Goal: Transaction & Acquisition: Purchase product/service

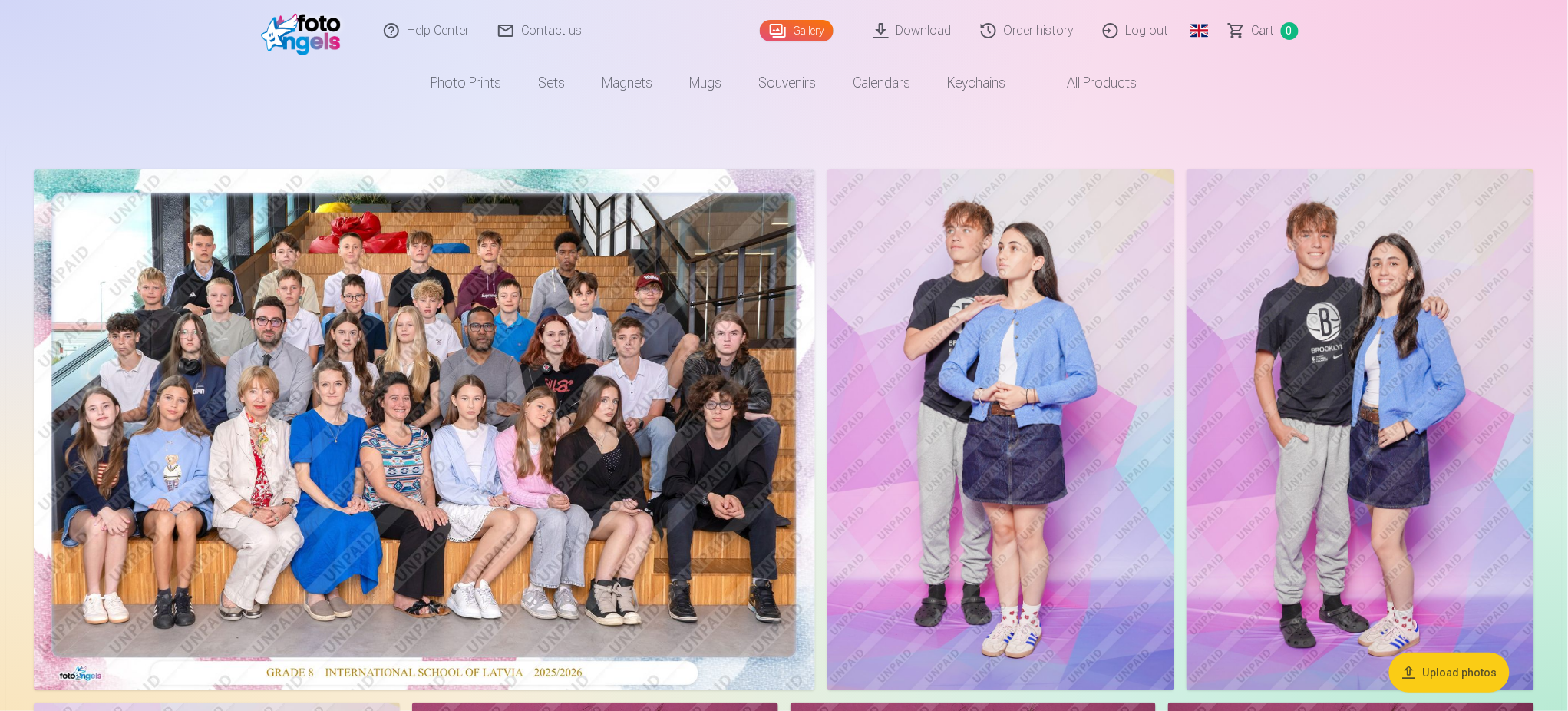
click at [1059, 32] on link "Order history" at bounding box center [1028, 31] width 122 height 61
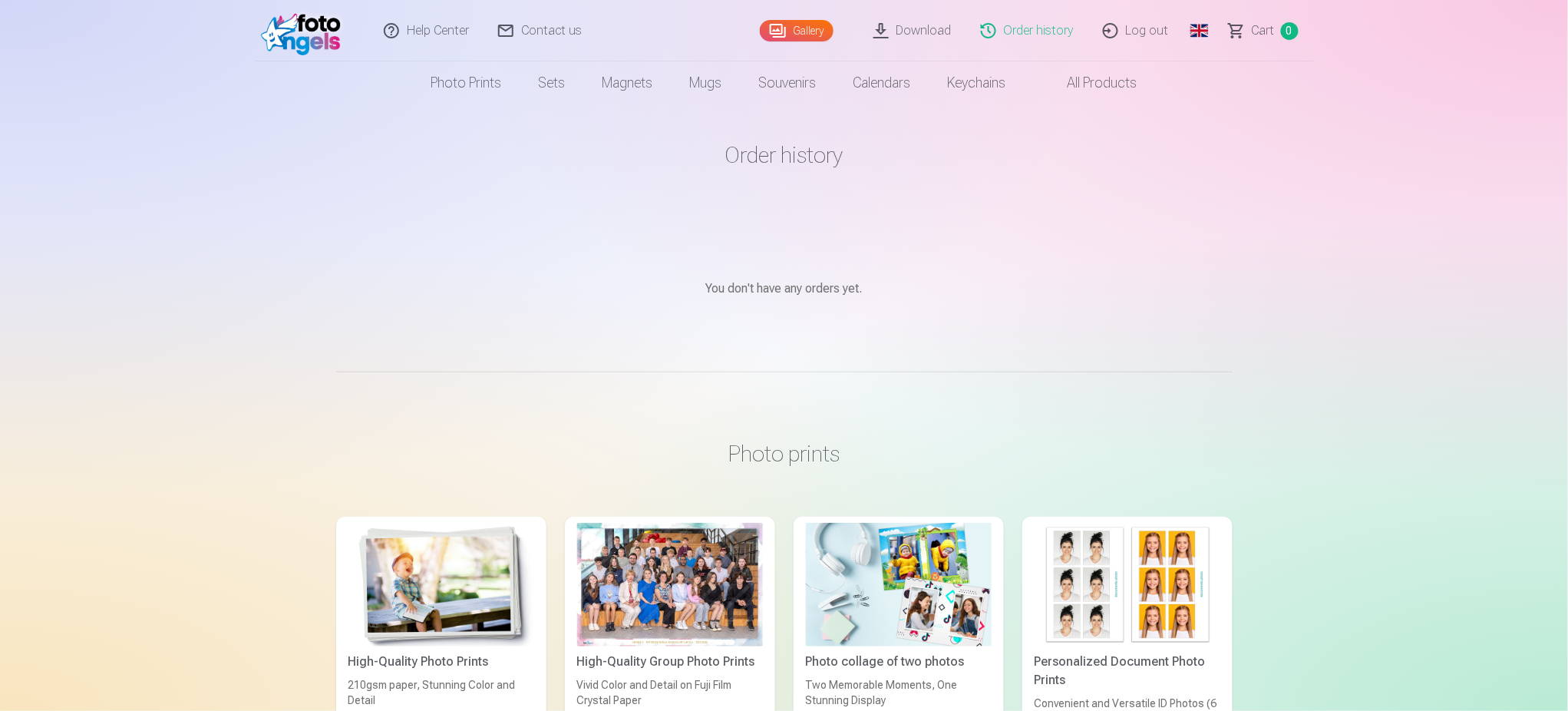
click at [793, 31] on link "Gallery" at bounding box center [797, 30] width 74 height 21
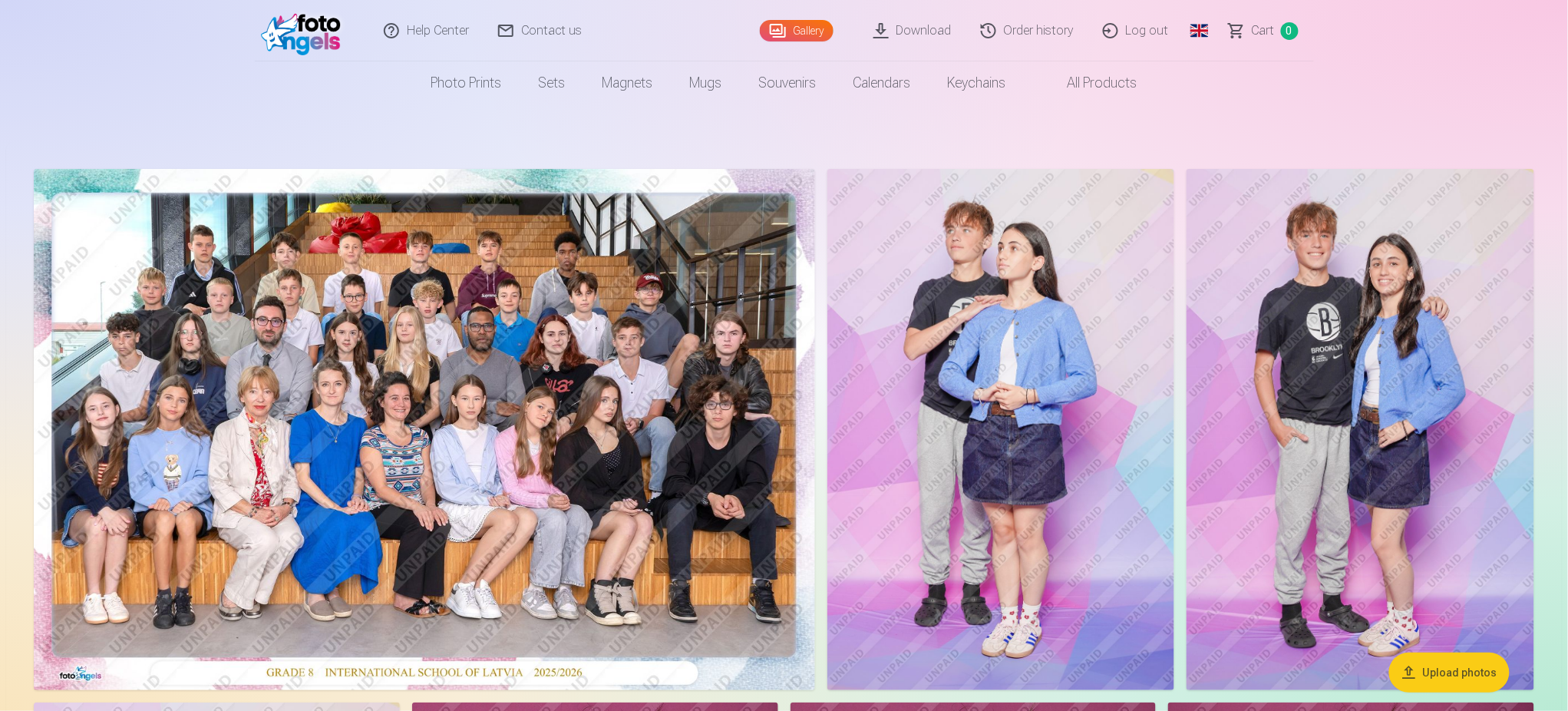
click at [1044, 291] on img at bounding box center [1001, 429] width 348 height 521
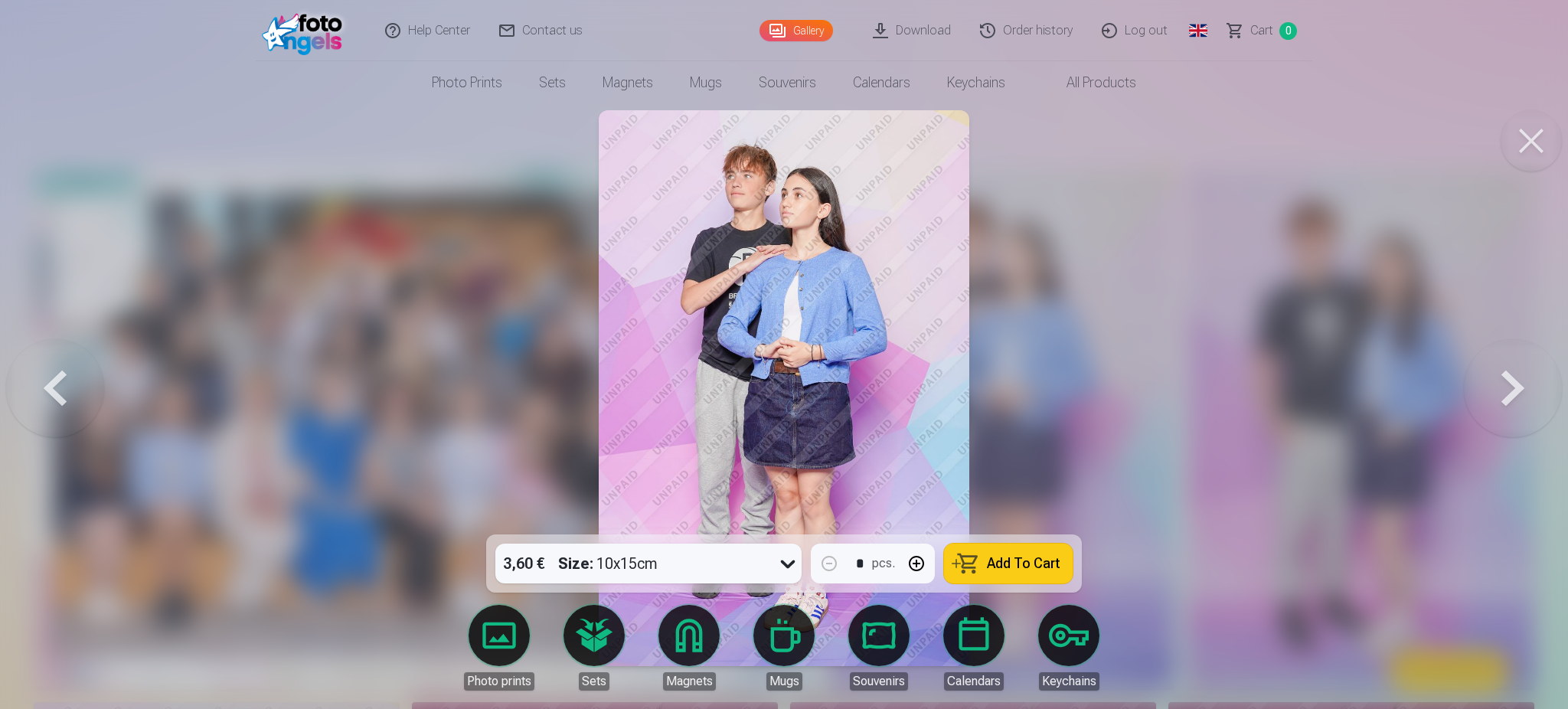
click at [985, 565] on button "Add To Cart" at bounding box center [1008, 563] width 129 height 40
click at [1262, 24] on span "Сart" at bounding box center [1261, 31] width 23 height 19
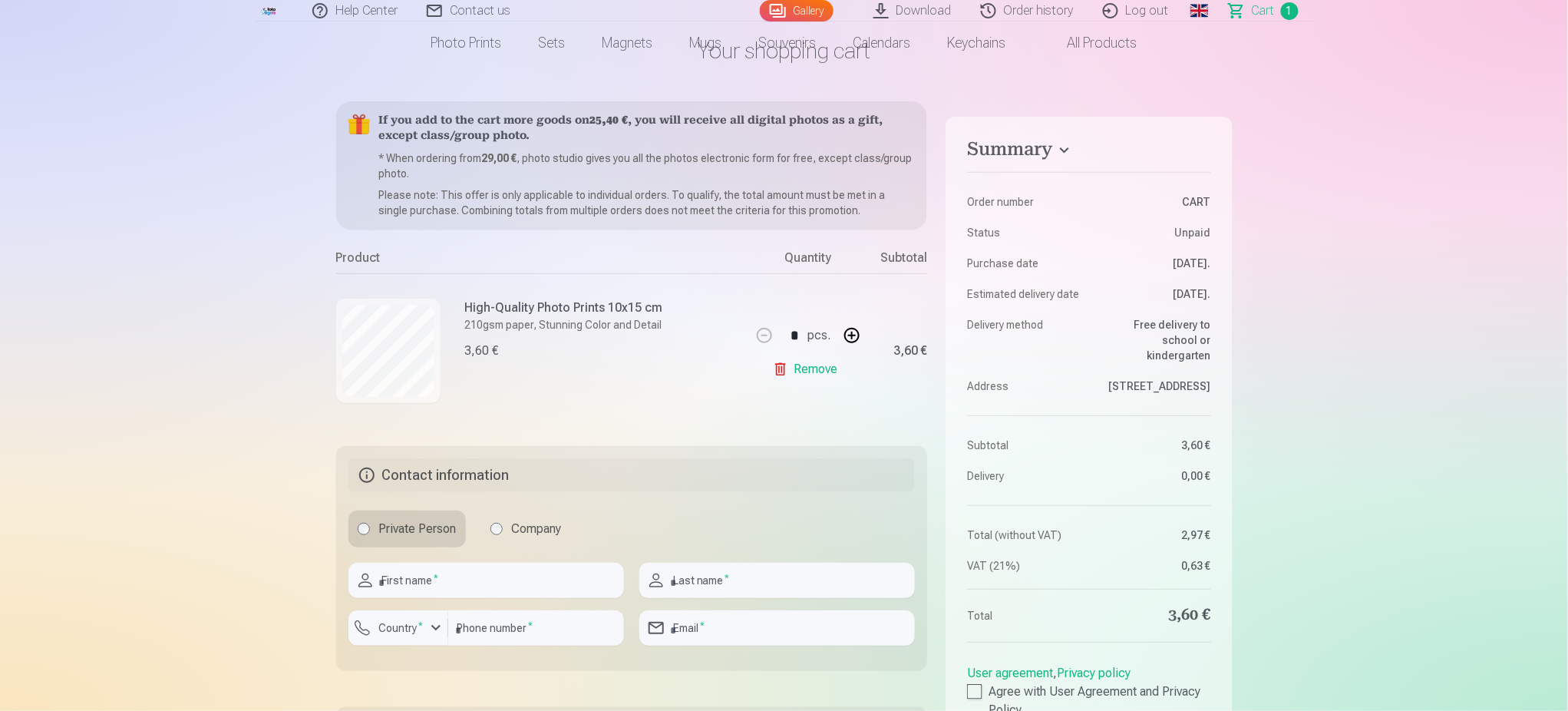
scroll to position [102, 0]
click at [783, 378] on link "Remove" at bounding box center [809, 372] width 71 height 31
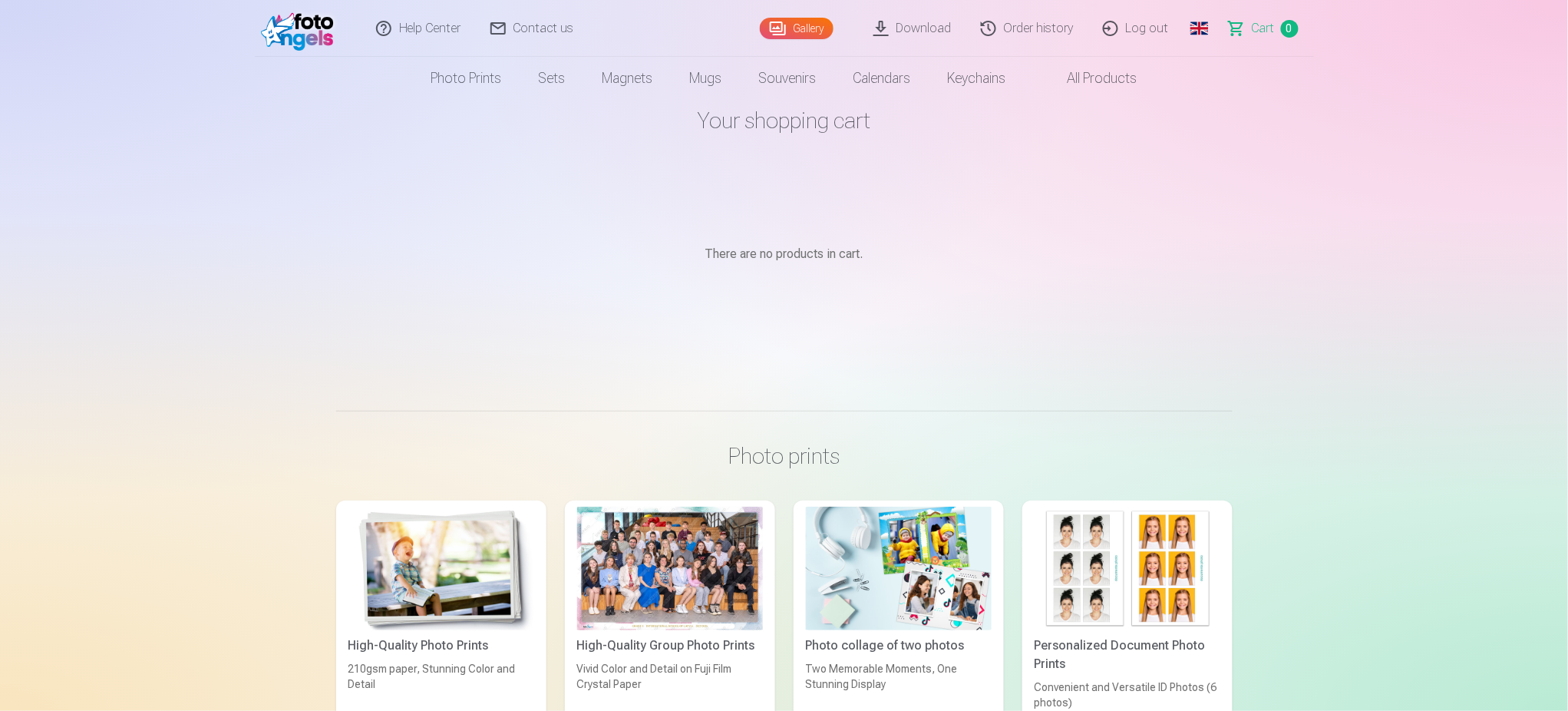
scroll to position [0, 0]
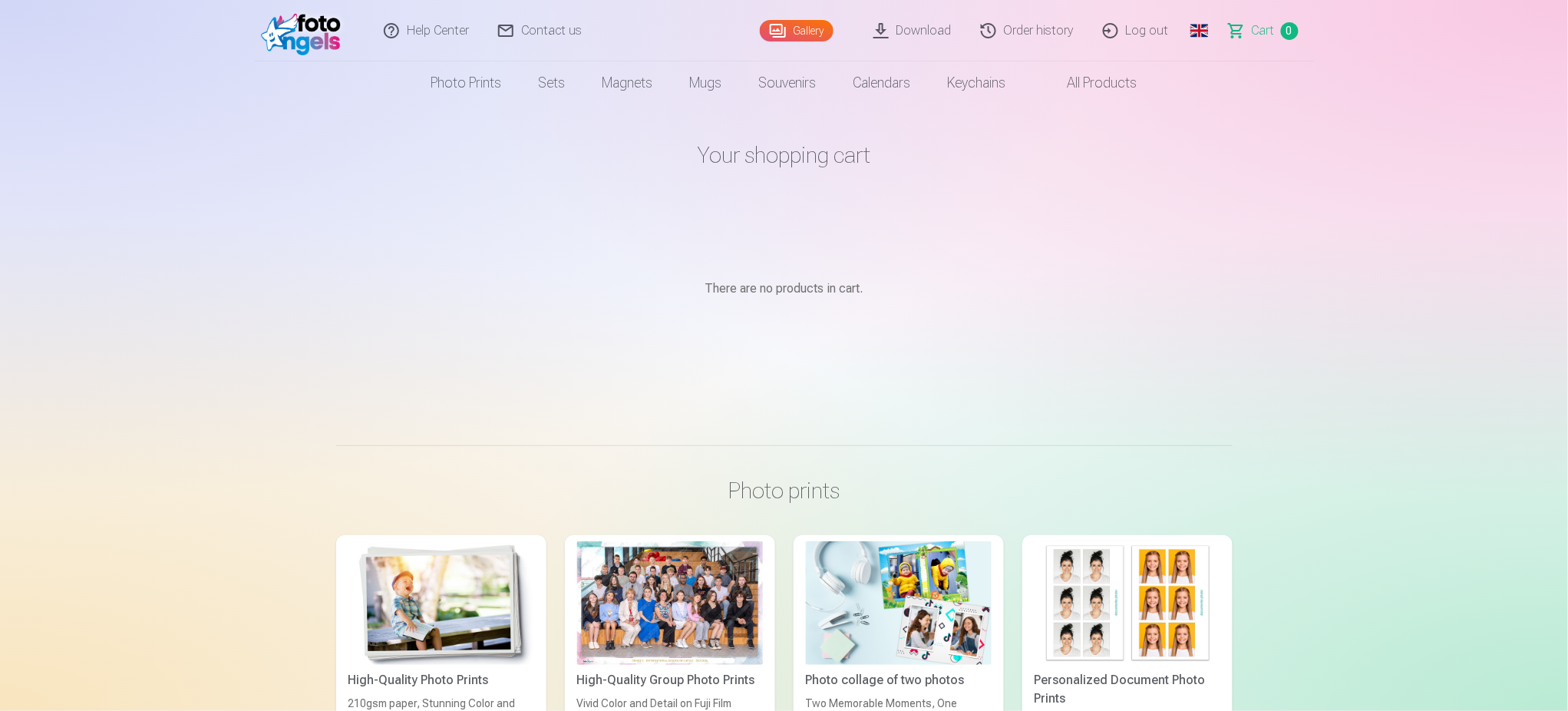
click at [812, 21] on link "Gallery" at bounding box center [797, 30] width 74 height 21
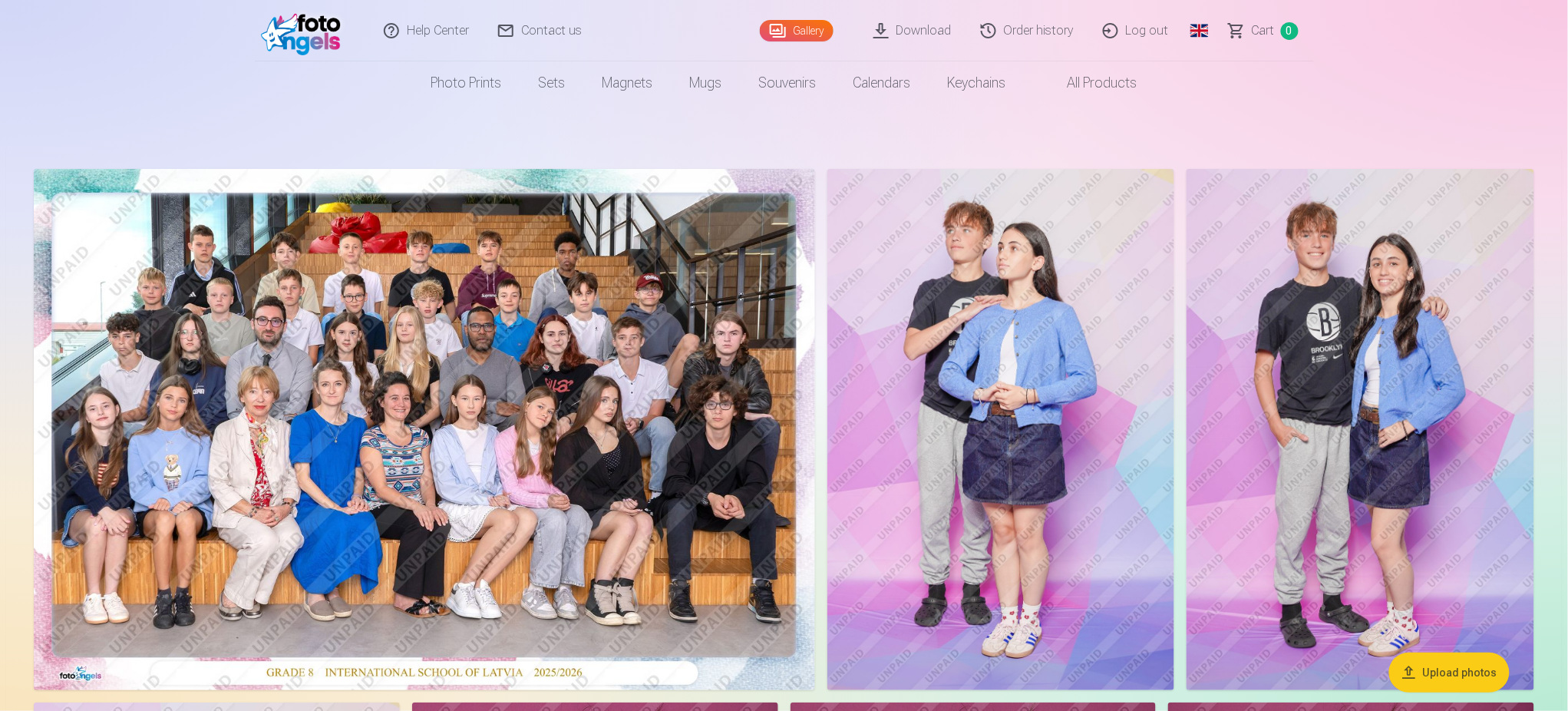
click at [457, 411] on img at bounding box center [424, 429] width 781 height 521
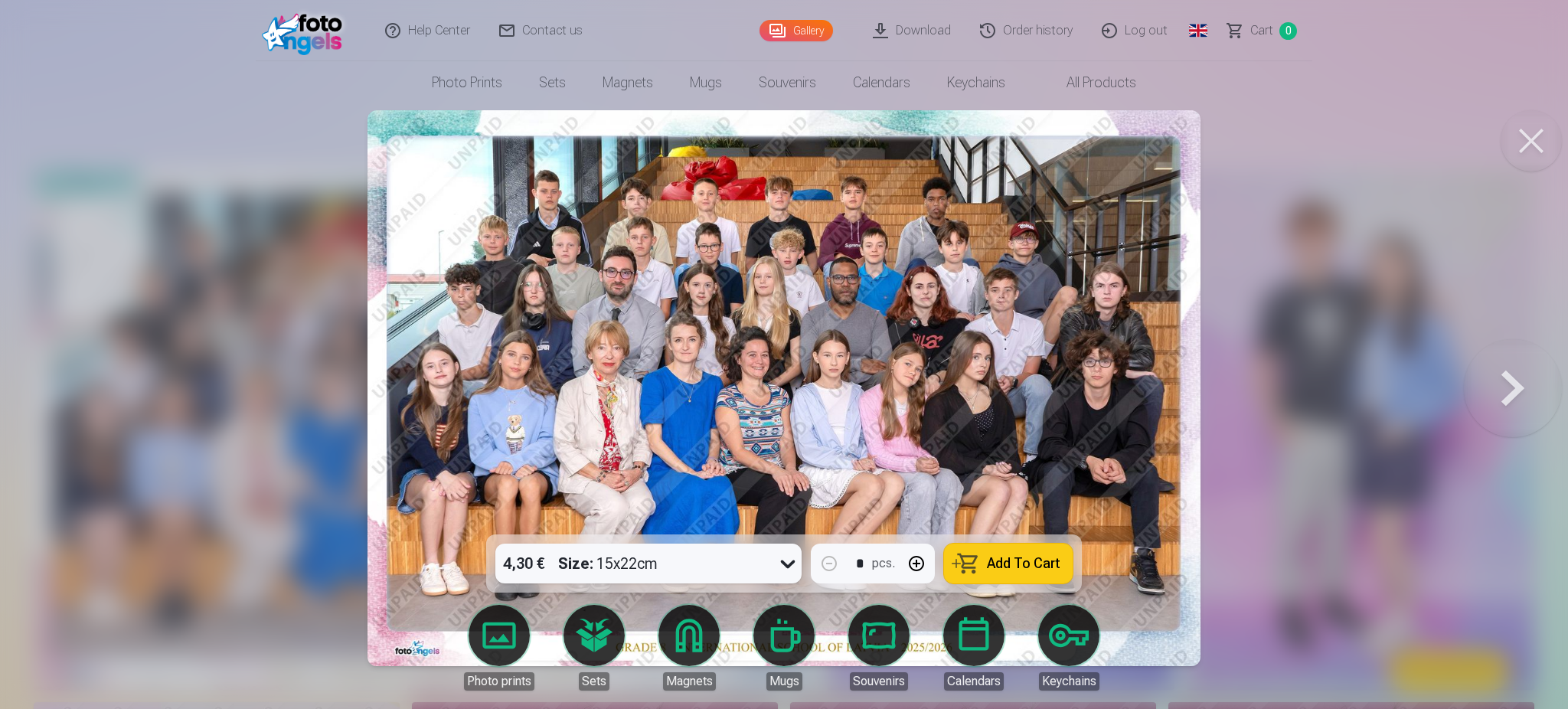
click at [1536, 138] on button at bounding box center [1531, 141] width 61 height 61
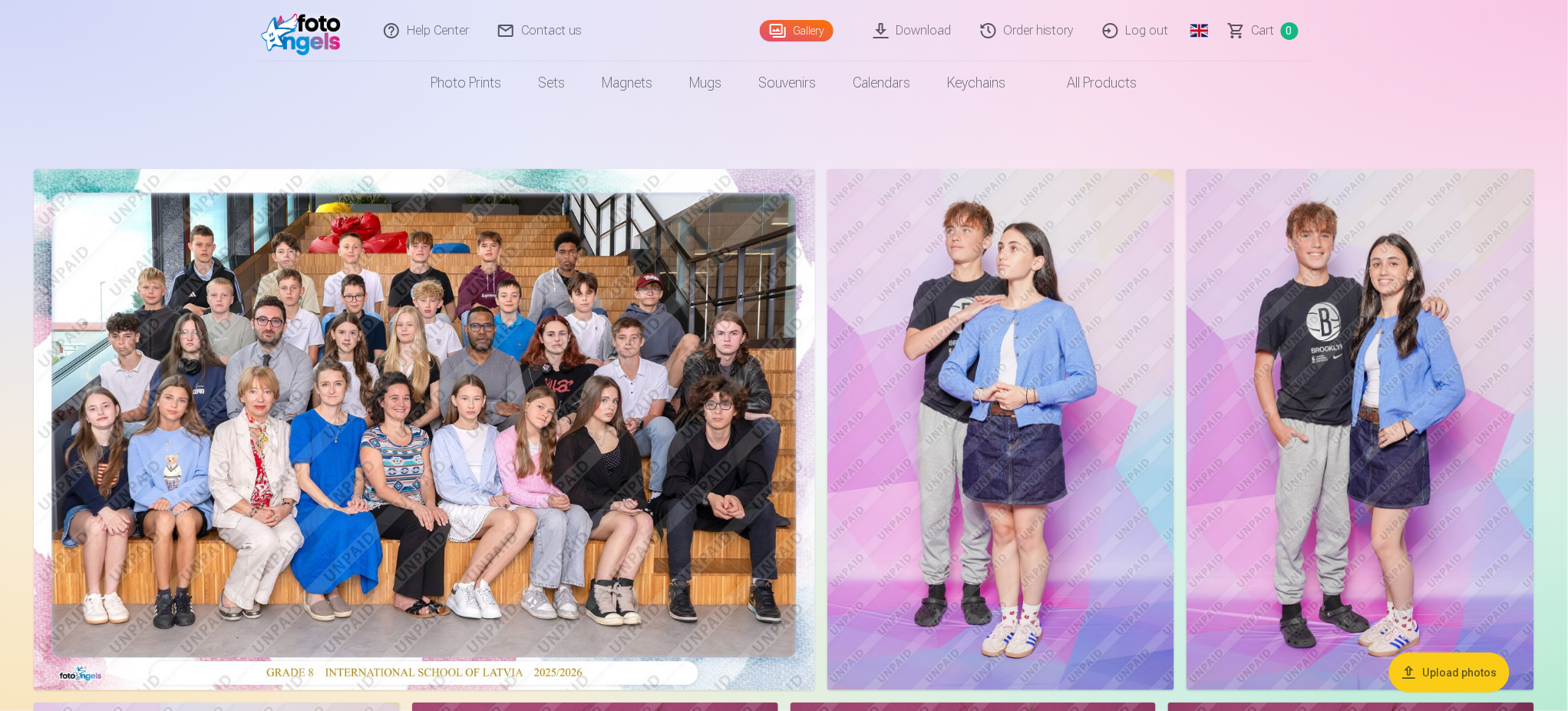
click at [1200, 33] on link "Global" at bounding box center [1200, 31] width 31 height 61
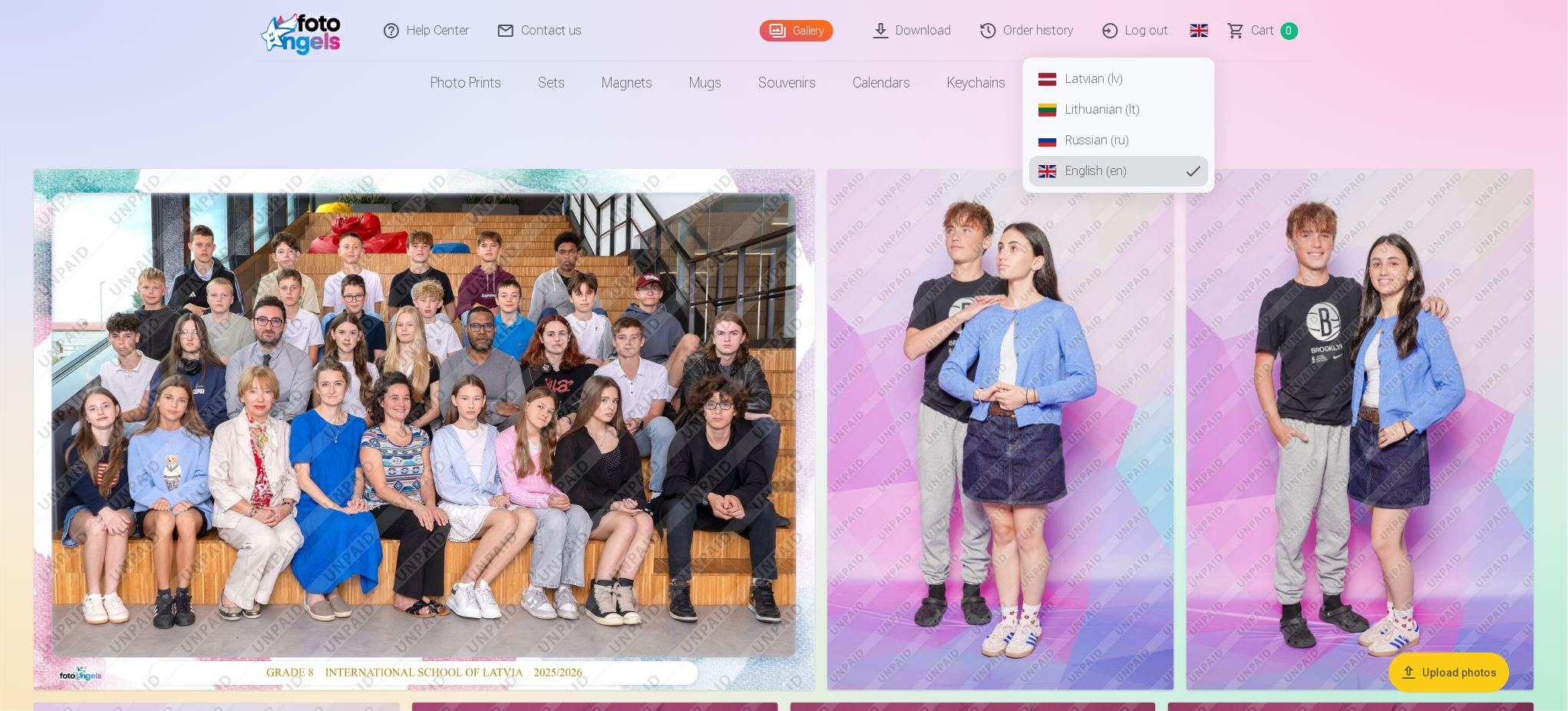
click at [1092, 74] on link "Latvian (lv)" at bounding box center [1118, 79] width 179 height 31
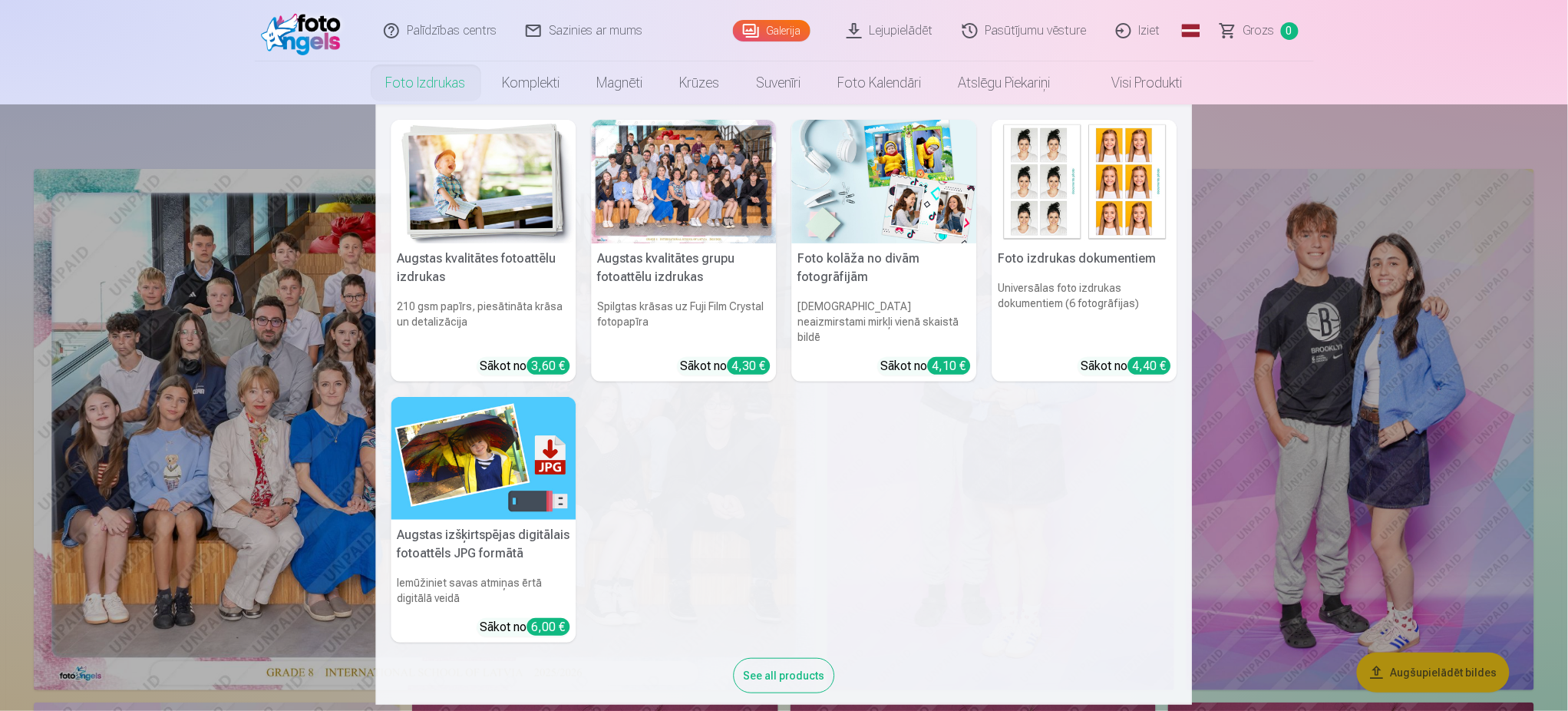
click at [444, 526] on h5 "Augstas izšķirtspējas digitālais fotoattēls JPG formātā" at bounding box center [484, 544] width 185 height 49
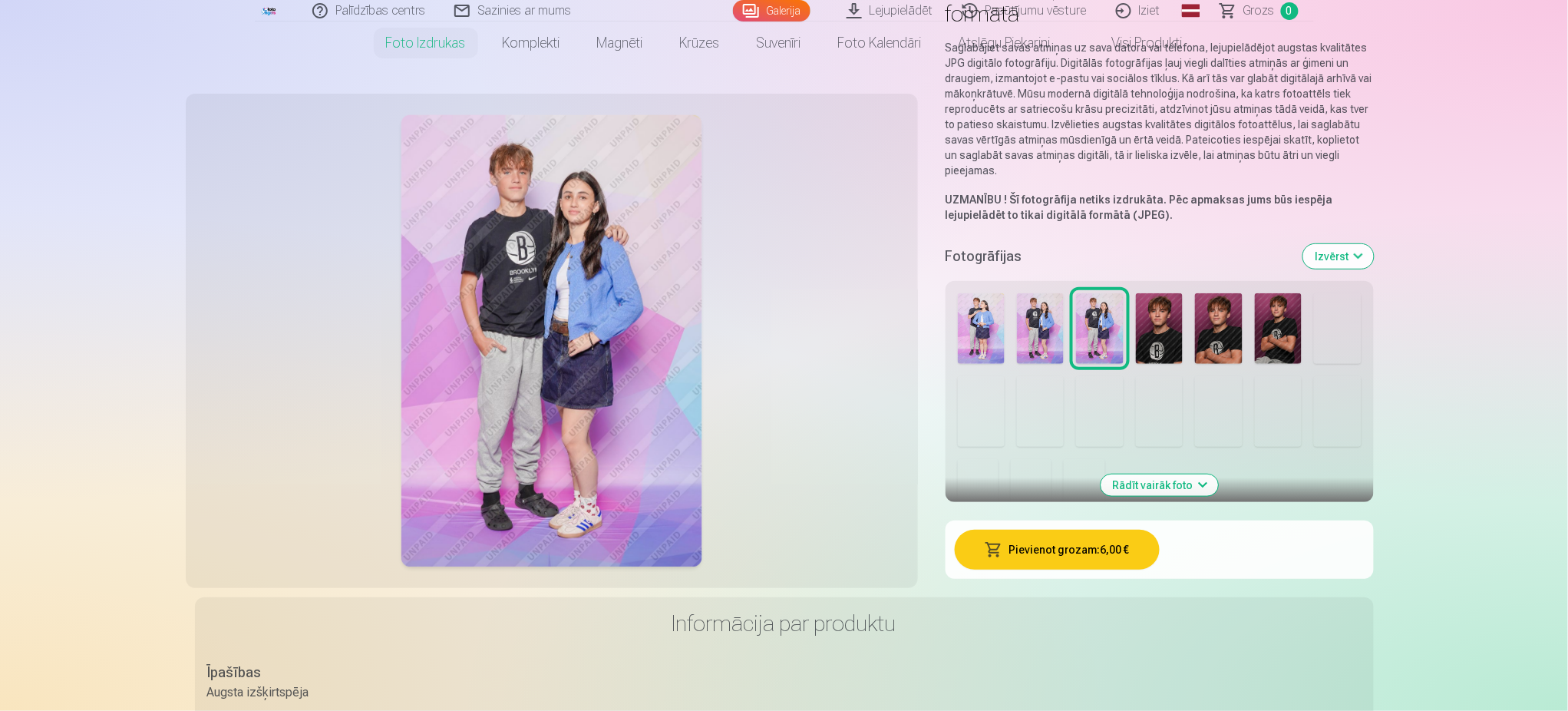
scroll to position [204, 0]
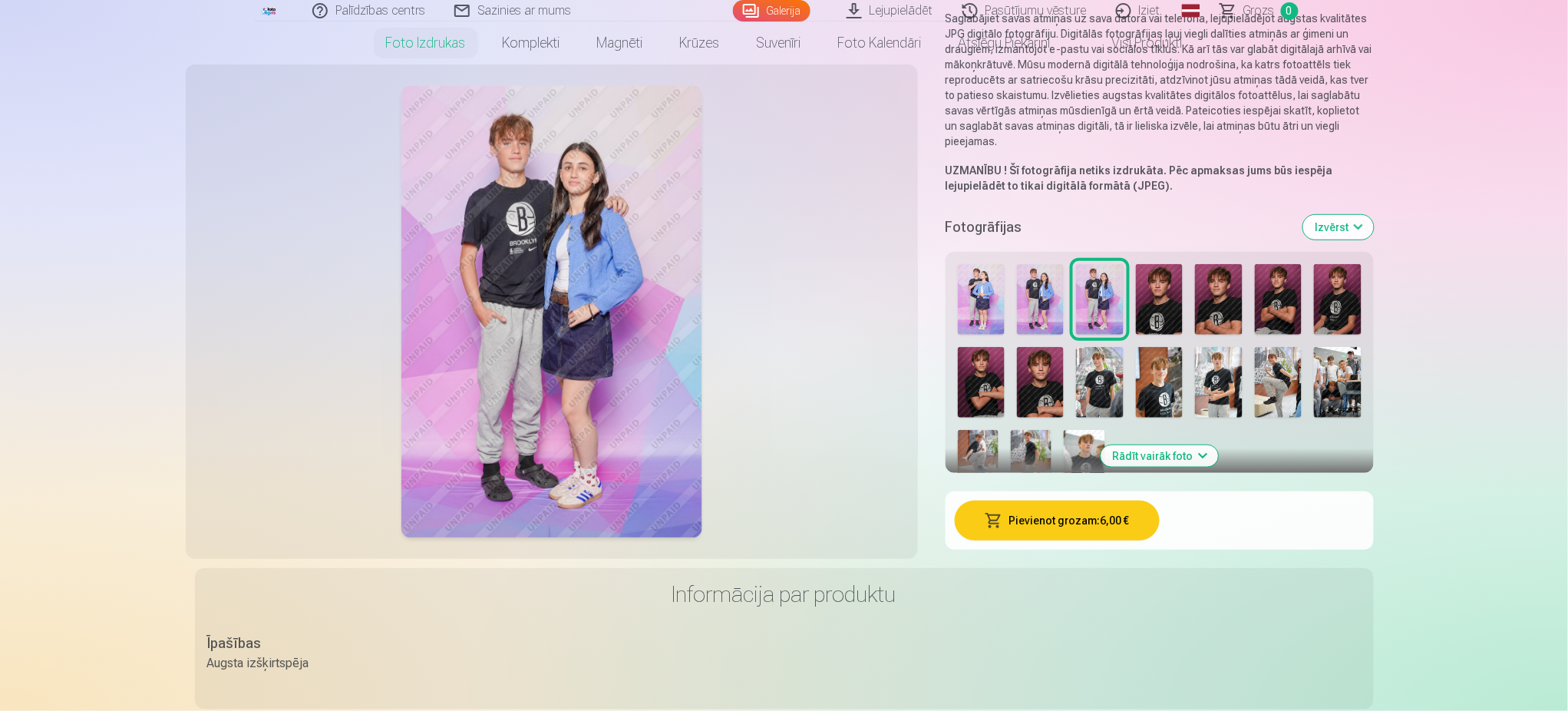
click at [1161, 458] on button "Rādīt vairāk foto" at bounding box center [1159, 456] width 117 height 21
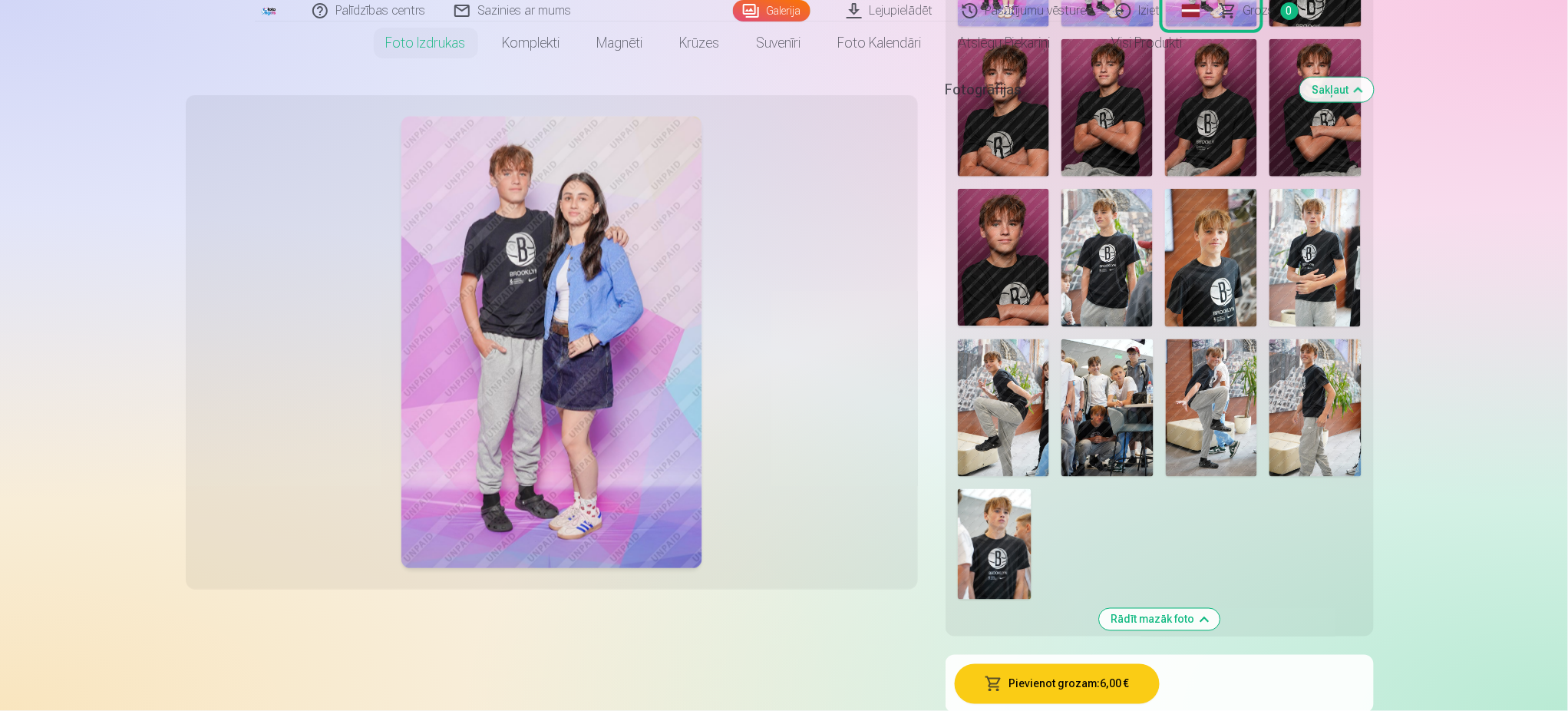
scroll to position [614, 0]
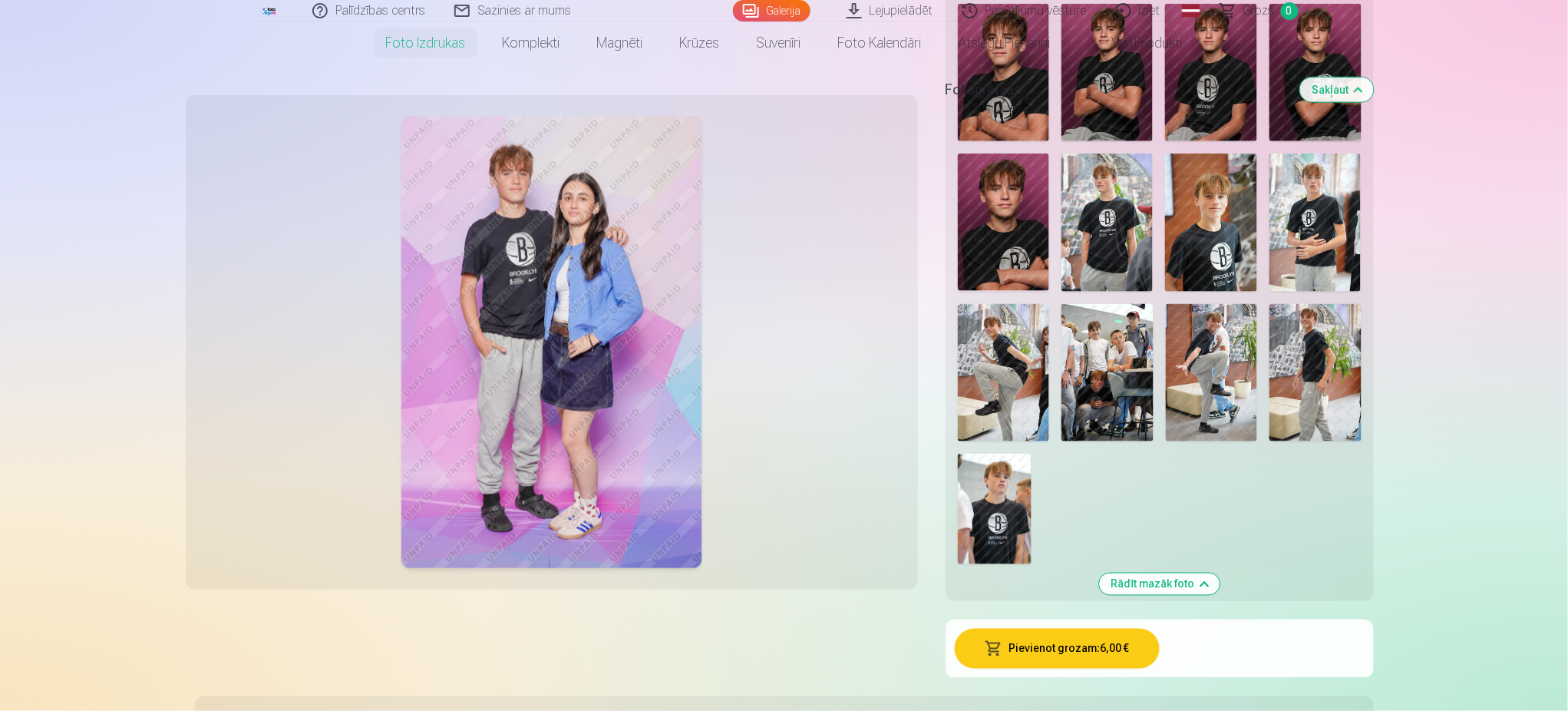
click at [1109, 344] on img at bounding box center [1107, 373] width 92 height 138
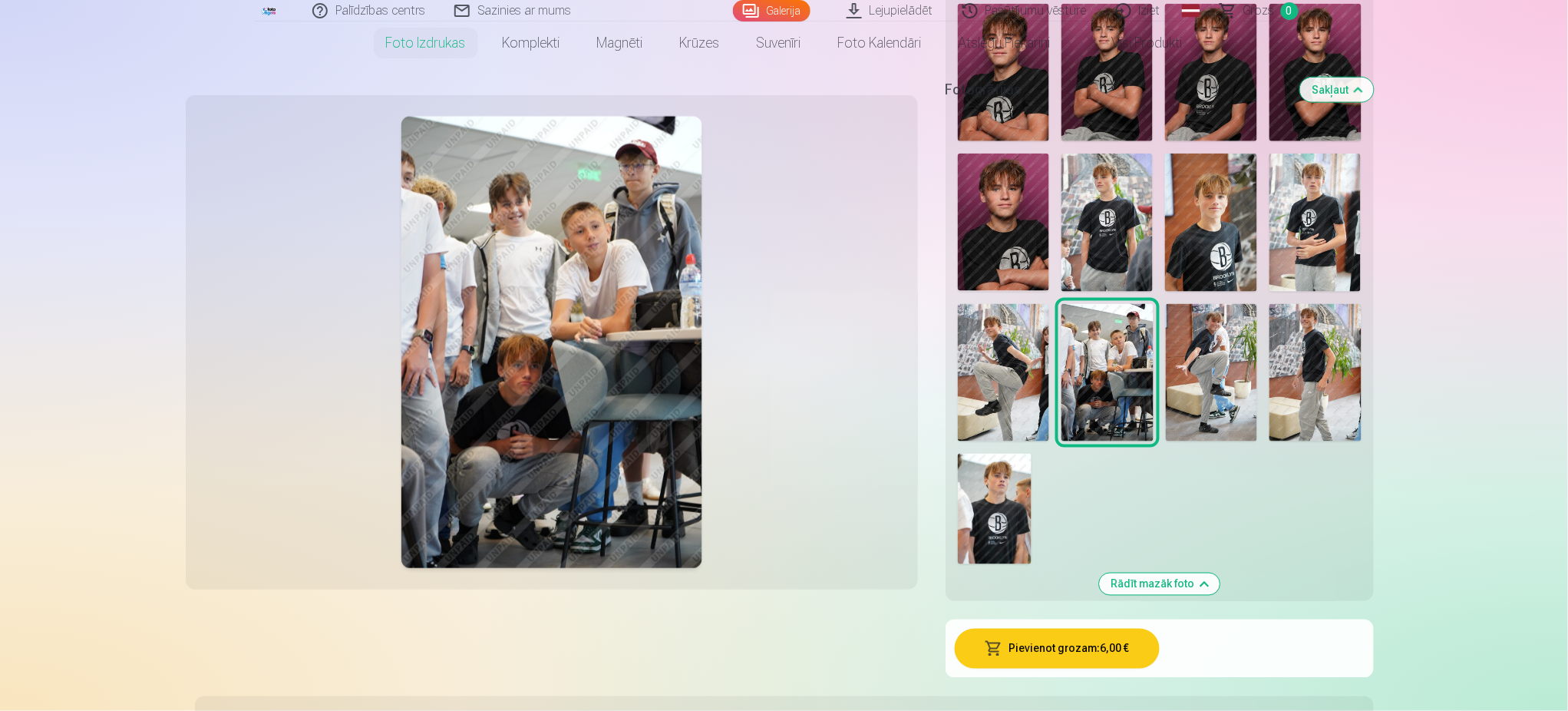
click at [505, 400] on img at bounding box center [551, 343] width 302 height 452
click at [990, 230] on img at bounding box center [1003, 223] width 91 height 138
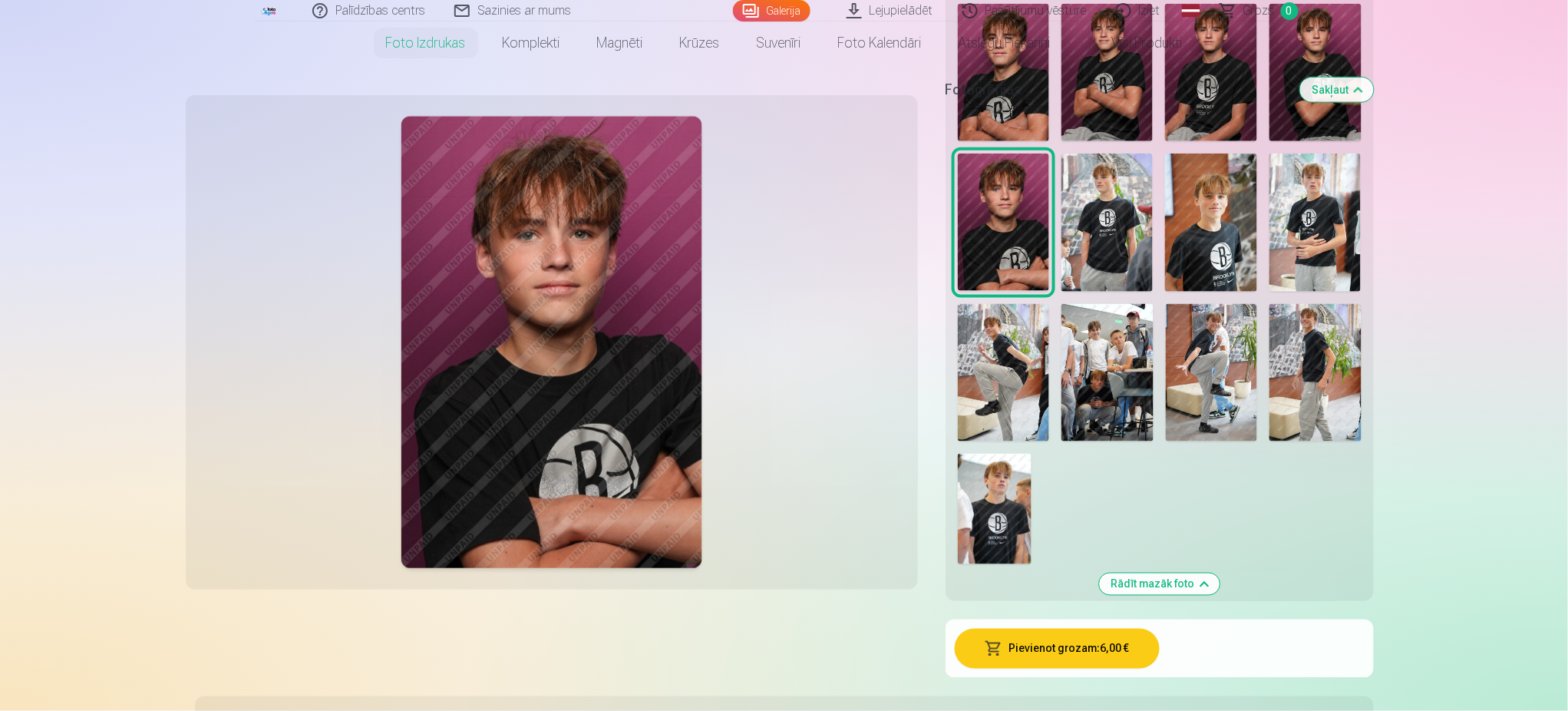
click at [1236, 357] on img at bounding box center [1212, 373] width 92 height 138
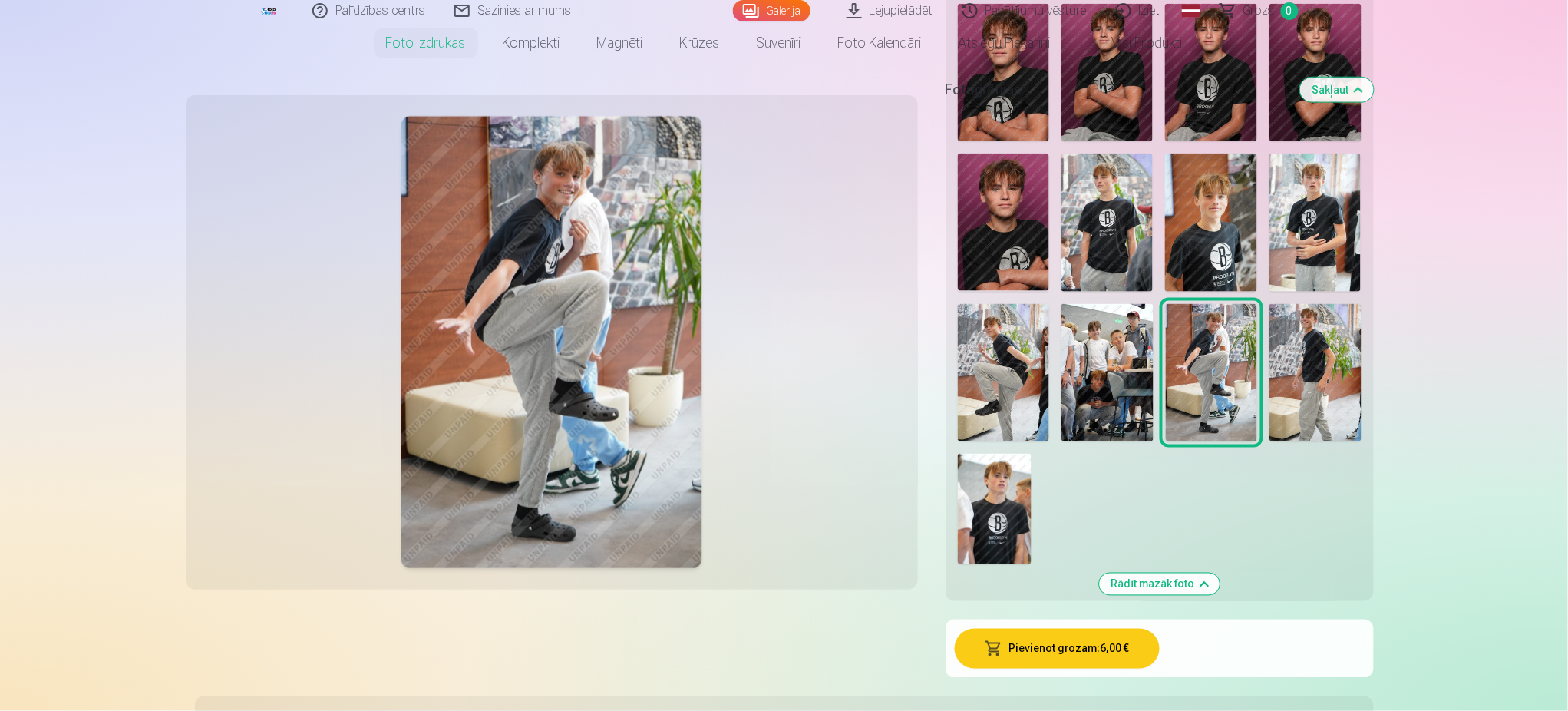
click at [1321, 358] on img at bounding box center [1315, 373] width 92 height 138
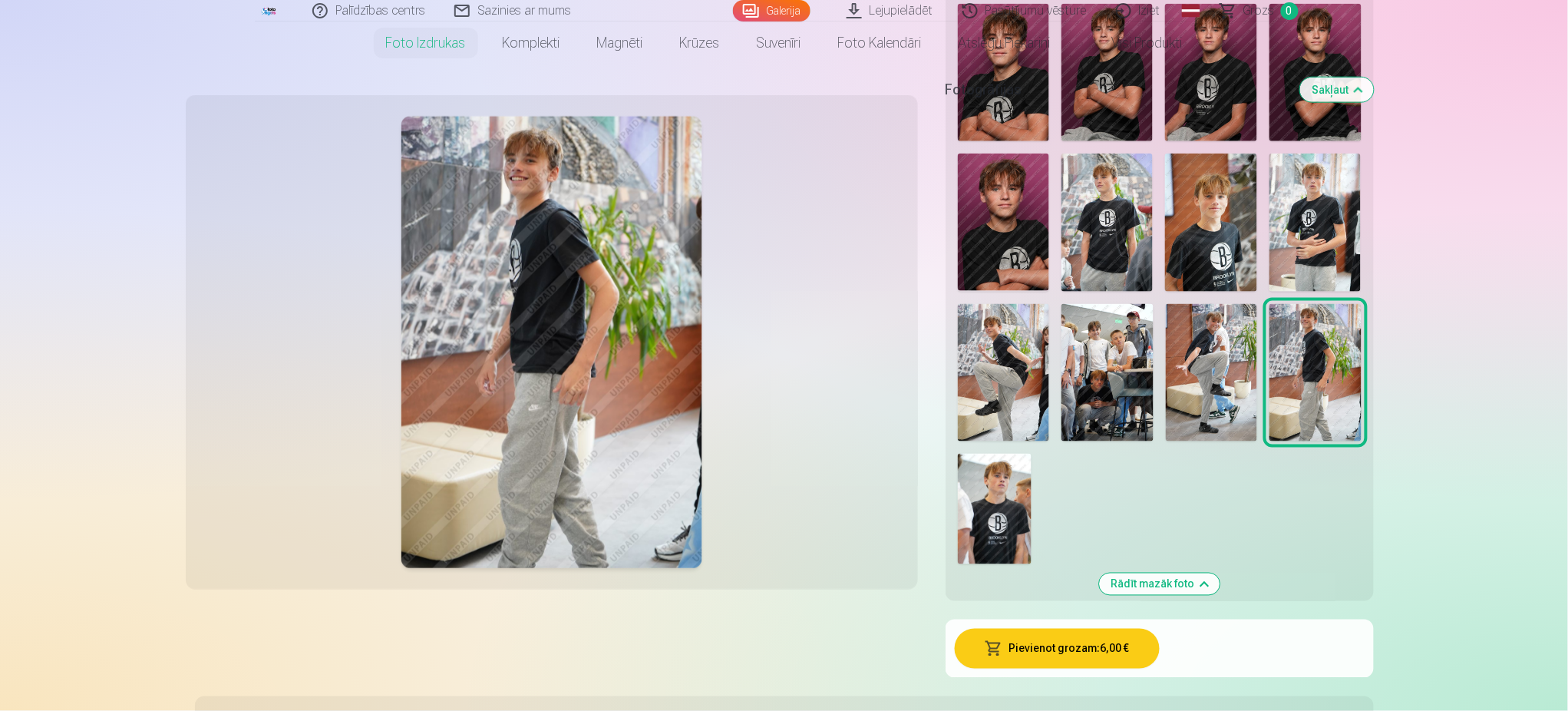
click at [1002, 362] on img at bounding box center [1004, 373] width 92 height 138
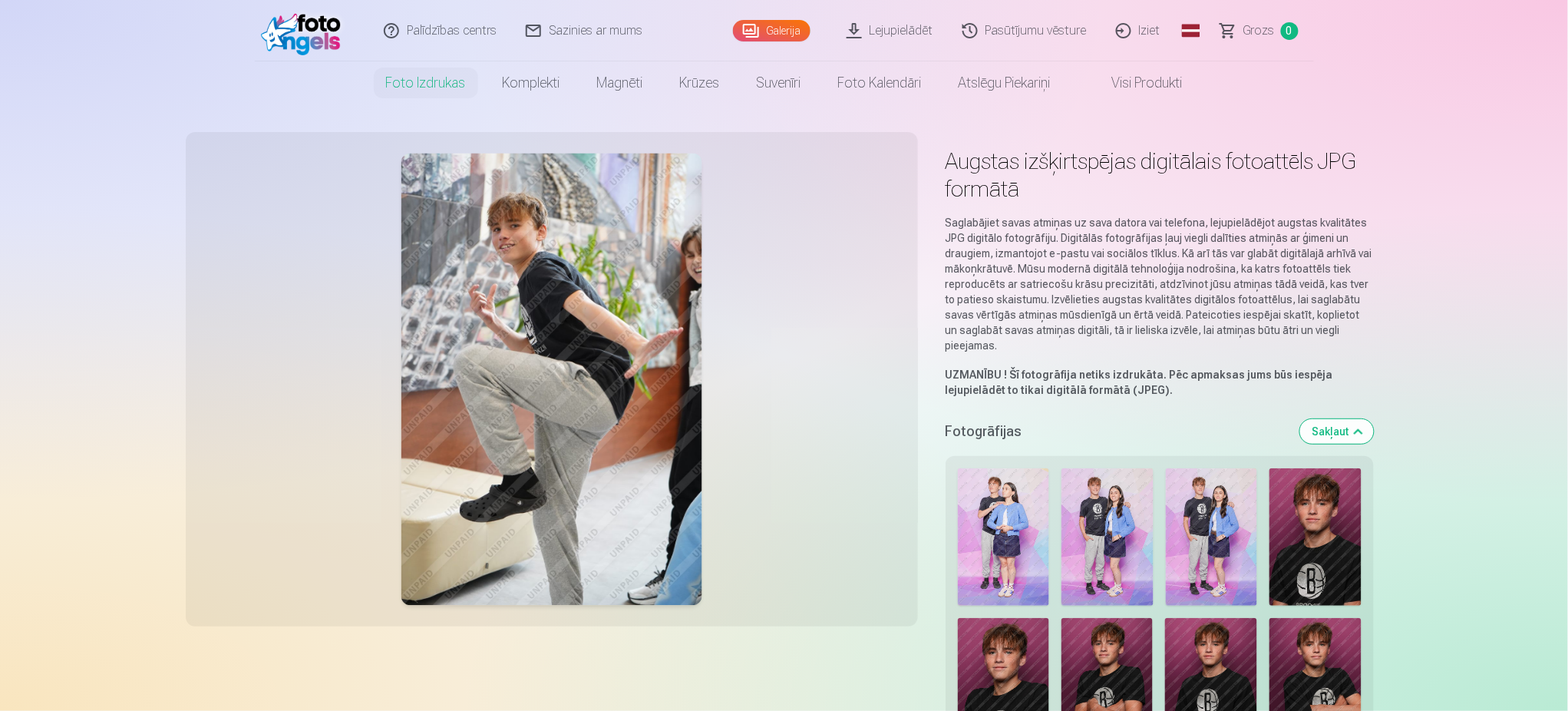
click at [1156, 33] on link "Iziet" at bounding box center [1139, 31] width 74 height 61
